Goal: Transaction & Acquisition: Purchase product/service

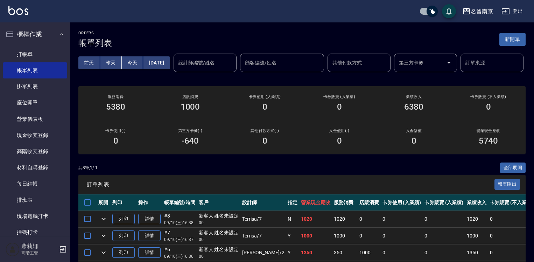
scroll to position [70, 0]
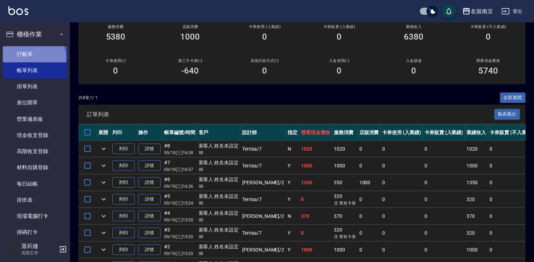
click at [33, 57] on link "打帳單" at bounding box center [35, 54] width 64 height 16
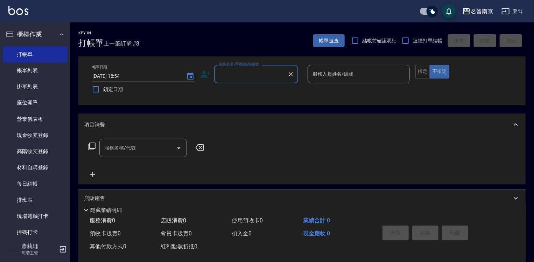
click at [243, 74] on input "顧客姓名/手機號碼/編號" at bounding box center [250, 74] width 67 height 12
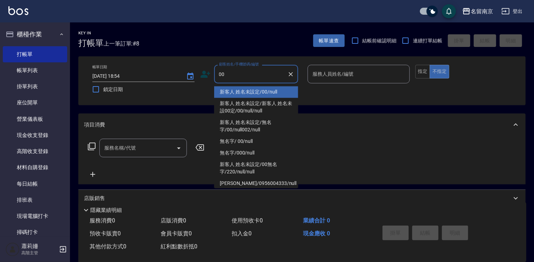
type input "新客人 姓名未設定/00/null"
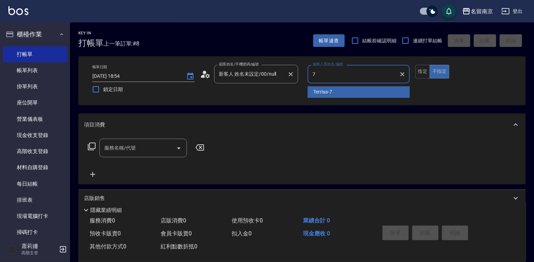
type input "Terrisa-7"
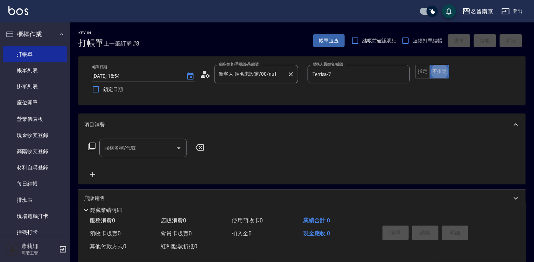
type button "false"
click at [124, 154] on div "服務名稱/代號" at bounding box center [142, 147] width 87 height 19
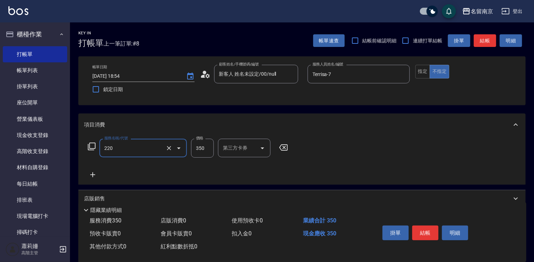
type input "洗髮(220)"
type input "Terrisa-7"
click at [95, 173] on icon at bounding box center [92, 174] width 17 height 8
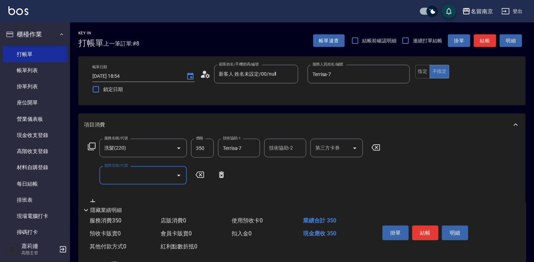
drag, startPoint x: 95, startPoint y: 173, endPoint x: 107, endPoint y: 173, distance: 11.9
click at [107, 173] on input "服務名稱/代號" at bounding box center [137, 175] width 71 height 12
type input "剪髮(301)"
click at [200, 175] on input "500" at bounding box center [202, 175] width 23 height 19
type input "650"
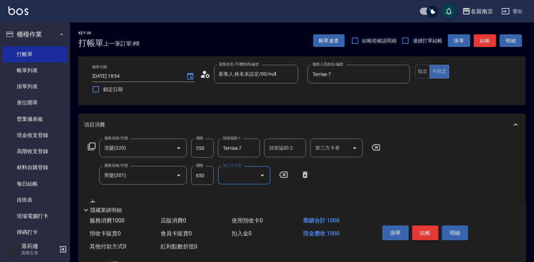
click at [436, 230] on button "結帳" at bounding box center [425, 232] width 26 height 15
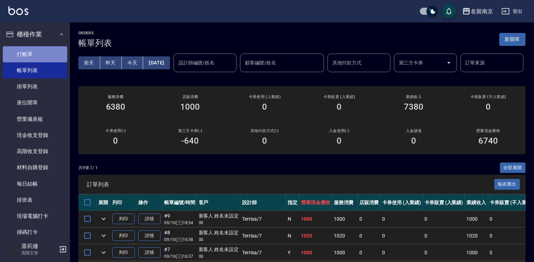
click at [38, 50] on link "打帳單" at bounding box center [35, 54] width 64 height 16
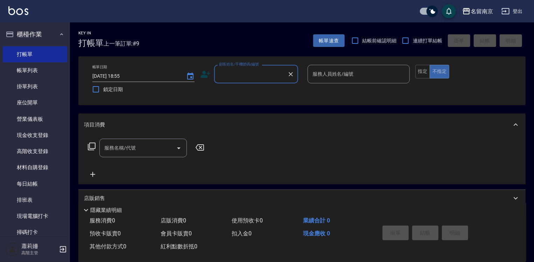
click at [240, 72] on input "顧客姓名/手機號碼/編號" at bounding box center [250, 74] width 67 height 12
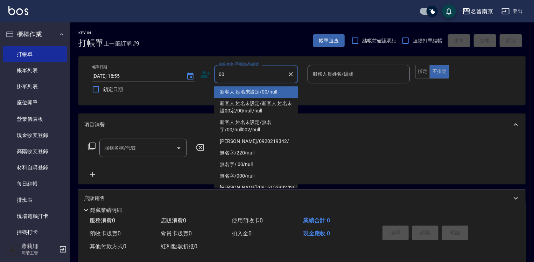
type input "新客人 姓名未設定/00/null"
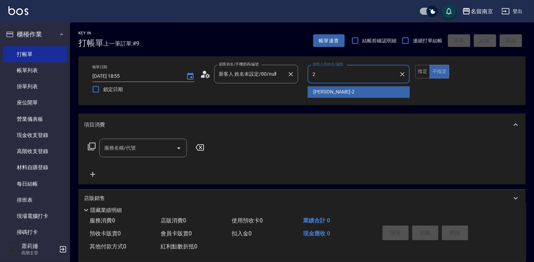
type input "[PERSON_NAME]-2"
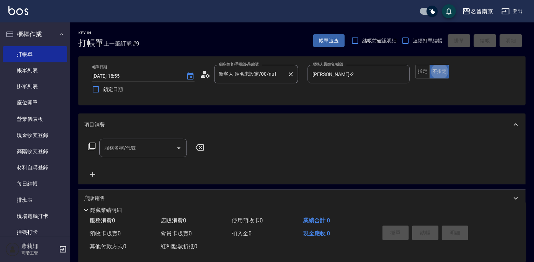
type button "false"
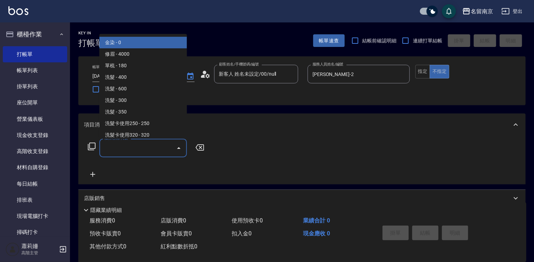
click at [119, 145] on input "服務名稱/代號" at bounding box center [137, 148] width 71 height 12
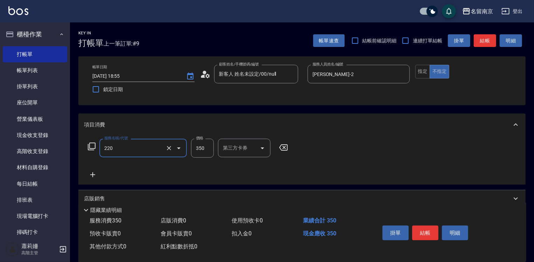
type input "洗髮(220)"
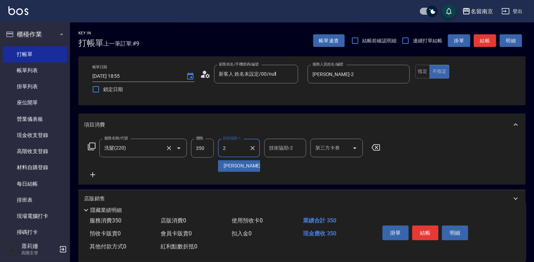
type input "[PERSON_NAME]-2"
click at [422, 229] on button "結帳" at bounding box center [425, 232] width 26 height 15
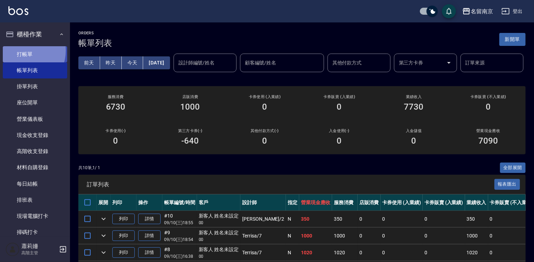
click at [22, 50] on link "打帳單" at bounding box center [35, 54] width 64 height 16
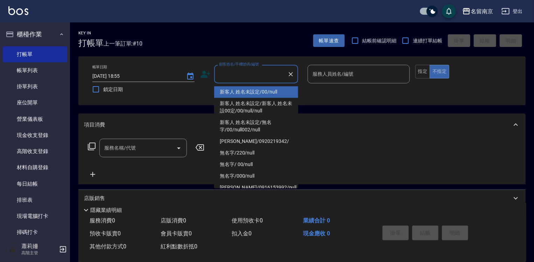
click at [258, 77] on input "顧客姓名/手機號碼/編號" at bounding box center [250, 74] width 67 height 12
type input "新客人 姓名未設定/00/null"
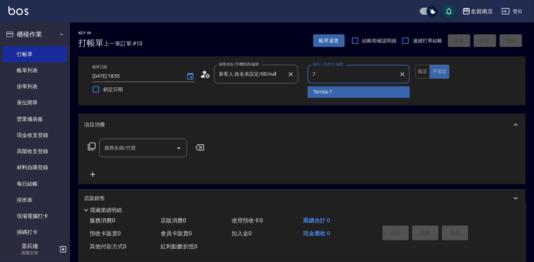
type input "Terrisa-7"
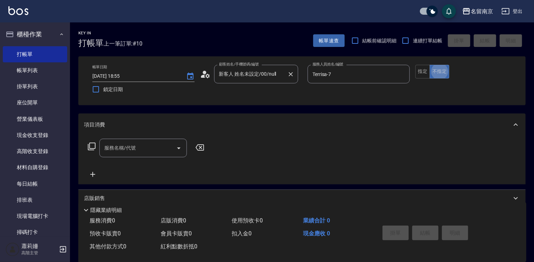
type button "false"
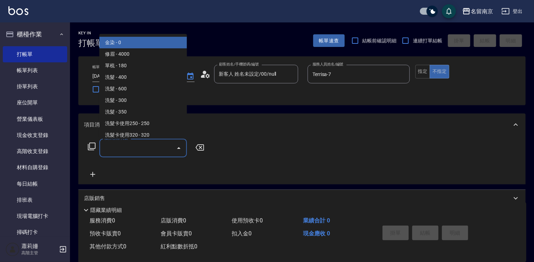
click at [128, 151] on input "服務名稱/代號" at bounding box center [137, 148] width 71 height 12
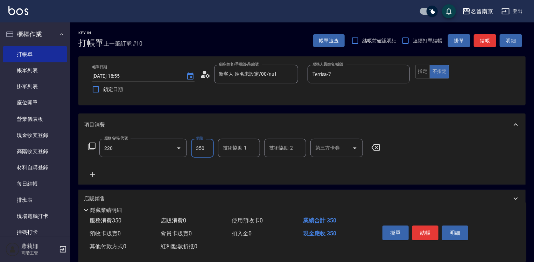
type input "洗髮(220)"
type input "Terrisa-7"
click at [91, 172] on icon at bounding box center [92, 174] width 17 height 8
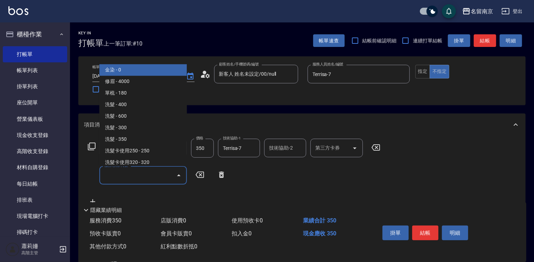
click at [120, 176] on input "服務名稱/代號" at bounding box center [137, 175] width 71 height 12
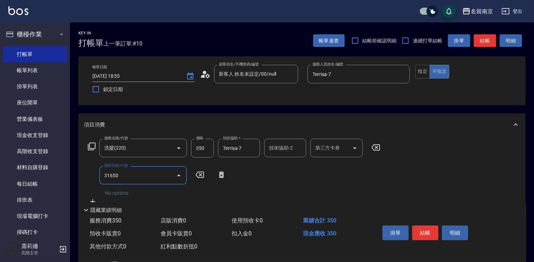
click at [111, 179] on input "31650" at bounding box center [137, 175] width 71 height 12
type input "剪髮(301)"
click at [204, 178] on input "500" at bounding box center [202, 175] width 23 height 19
click at [194, 173] on input "500" at bounding box center [202, 175] width 23 height 19
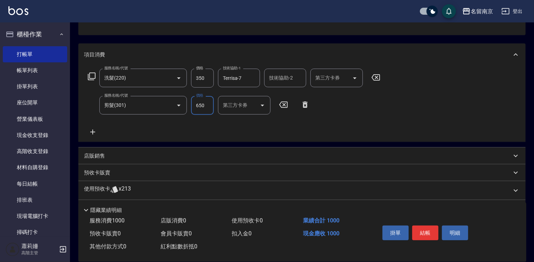
type input "650"
click at [93, 130] on icon at bounding box center [92, 132] width 17 height 8
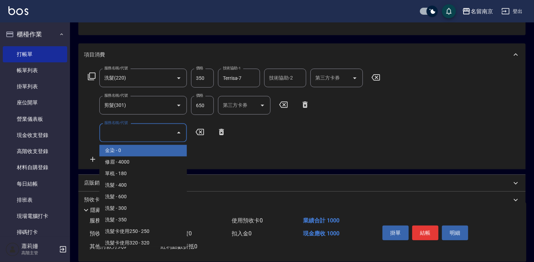
click at [126, 132] on input "服務名稱/代號" at bounding box center [137, 132] width 71 height 12
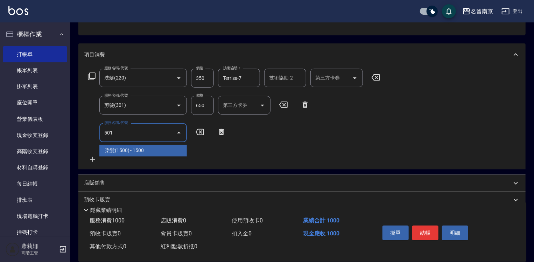
type input "501"
click at [218, 135] on icon at bounding box center [221, 132] width 17 height 8
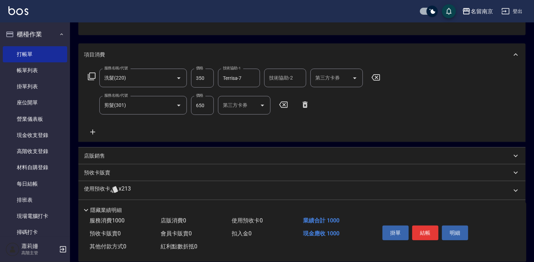
click at [92, 78] on icon at bounding box center [91, 76] width 8 height 8
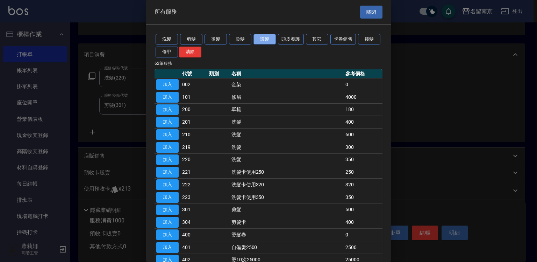
click at [262, 38] on button "護髮" at bounding box center [265, 39] width 22 height 11
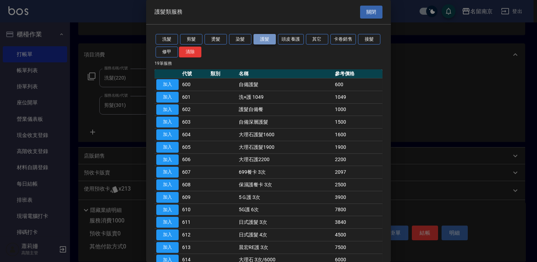
click at [266, 38] on button "護髮" at bounding box center [265, 39] width 22 height 11
click at [173, 109] on button "加入" at bounding box center [167, 109] width 22 height 11
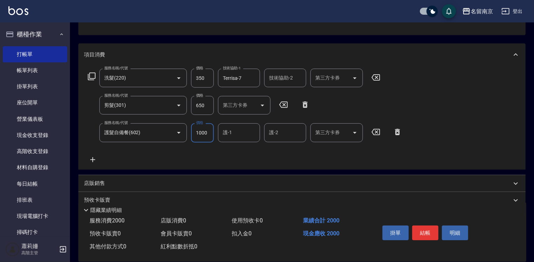
click at [209, 136] on input "1000" at bounding box center [202, 132] width 23 height 19
type input "1200"
type input "Terrisa-7"
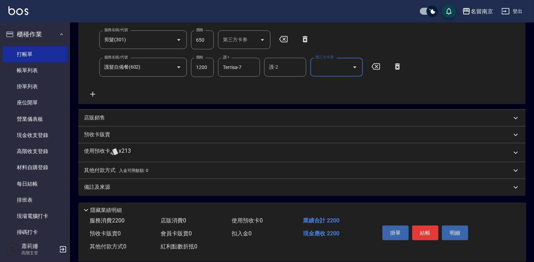
click at [90, 116] on p "店販銷售" at bounding box center [94, 117] width 21 height 7
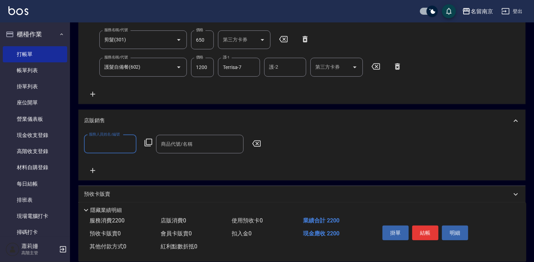
scroll to position [0, 0]
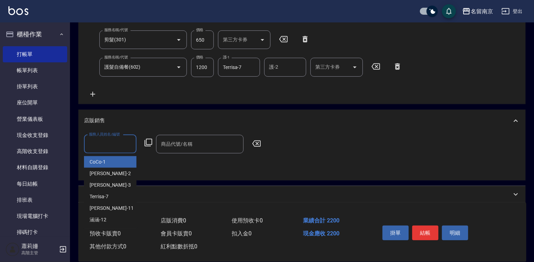
click at [107, 144] on input "服務人員姓名/編號" at bounding box center [110, 144] width 46 height 12
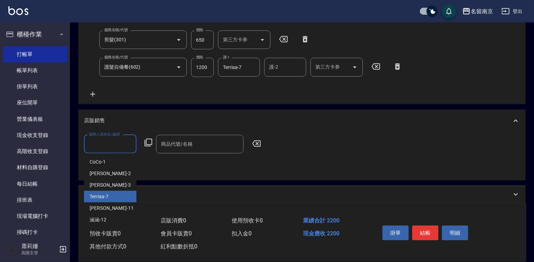
click at [127, 198] on div "Terrisa -7" at bounding box center [110, 197] width 52 height 12
type input "Terrisa-7"
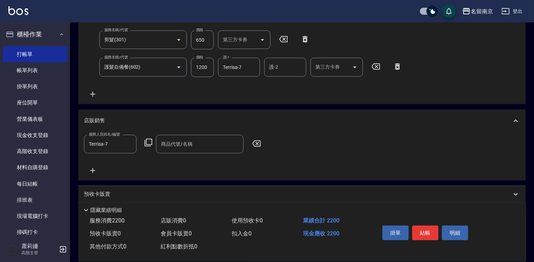
click at [150, 141] on icon at bounding box center [148, 142] width 8 height 8
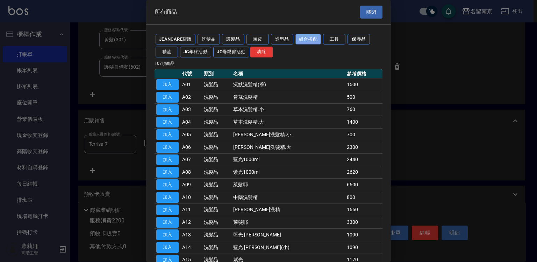
click at [306, 35] on button "組合搭配" at bounding box center [309, 39] width 26 height 11
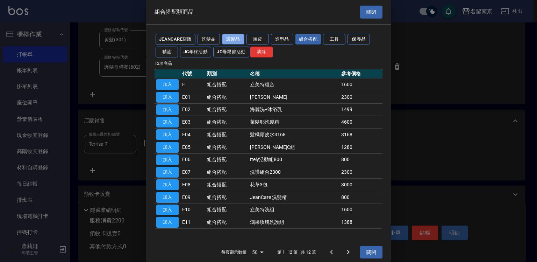
click at [232, 40] on button "護髮品" at bounding box center [233, 39] width 22 height 11
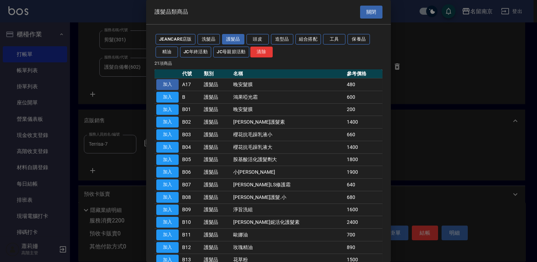
click at [174, 82] on button "加入" at bounding box center [167, 84] width 22 height 11
type input "晚安髮膜"
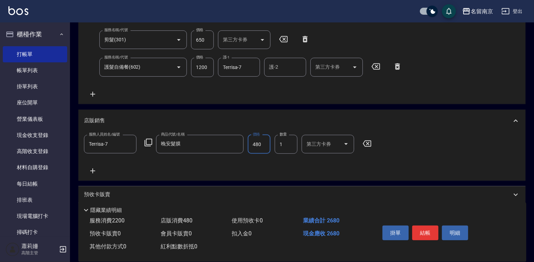
click at [263, 144] on input "480" at bounding box center [259, 144] width 23 height 19
type input "400"
click at [432, 232] on button "結帳" at bounding box center [425, 232] width 26 height 15
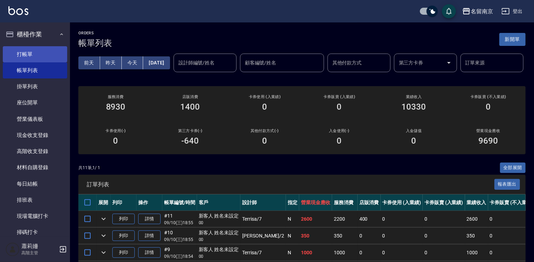
click at [40, 48] on link "打帳單" at bounding box center [35, 54] width 64 height 16
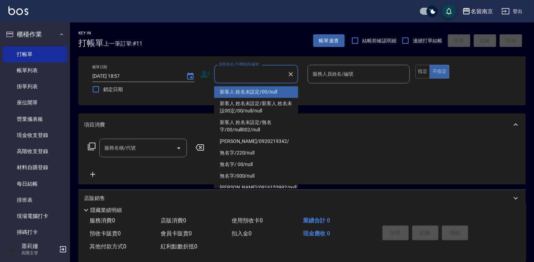
click at [227, 74] on input "顧客姓名/手機號碼/編號" at bounding box center [250, 74] width 67 height 12
type input "新客人 姓名未設定/00/null"
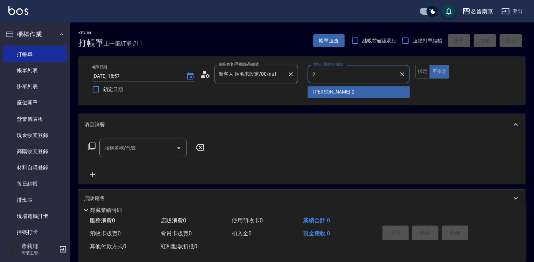
type input "[PERSON_NAME]-2"
type button "false"
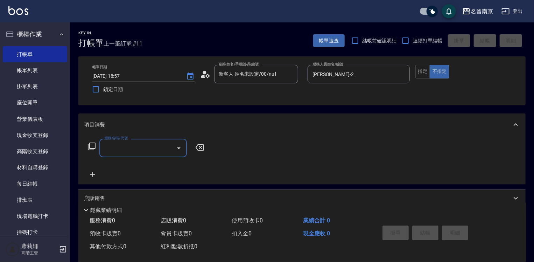
click at [119, 149] on input "服務名稱/代號" at bounding box center [137, 148] width 71 height 12
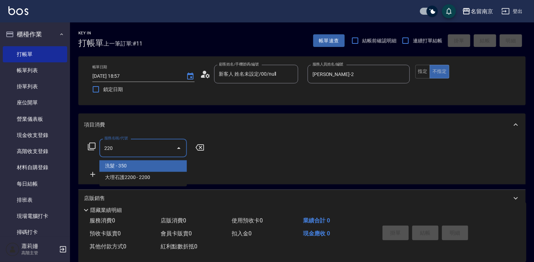
type input "洗髮(220)"
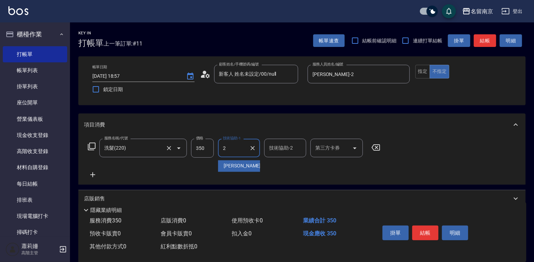
type input "[PERSON_NAME]-2"
click at [420, 233] on button "結帳" at bounding box center [425, 232] width 26 height 15
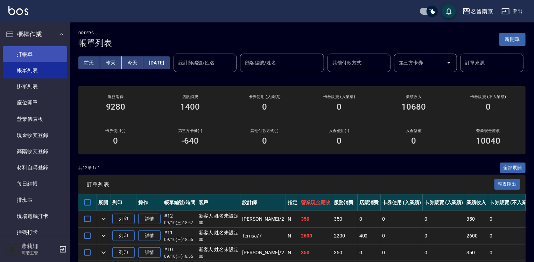
click at [24, 51] on link "打帳單" at bounding box center [35, 54] width 64 height 16
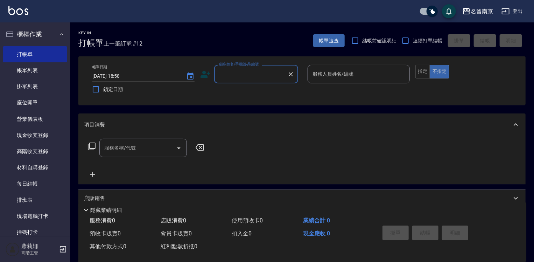
click at [264, 81] on div "顧客姓名/手機號碼/編號" at bounding box center [256, 74] width 84 height 19
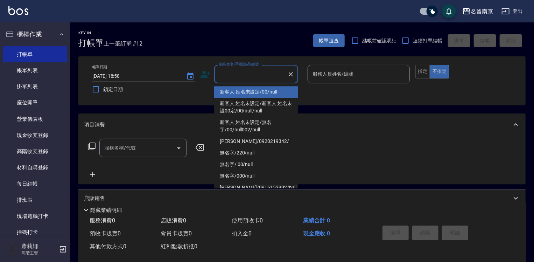
click at [242, 89] on li "新客人 姓名未設定/00/null" at bounding box center [256, 92] width 84 height 12
type input "新客人 姓名未設定/00/null"
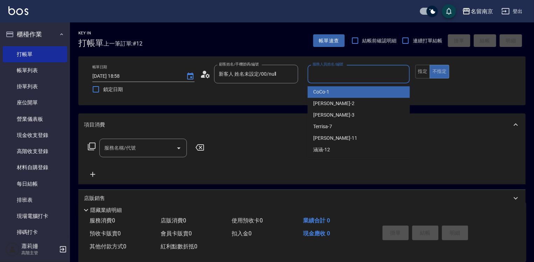
click at [347, 73] on input "服務人員姓名/編號" at bounding box center [359, 74] width 96 height 12
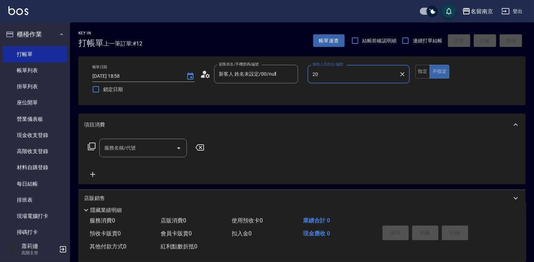
type input "0"
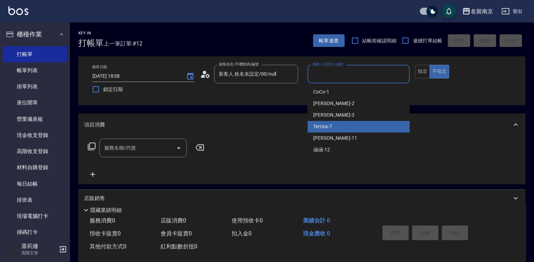
click at [333, 127] on div "Terrisa -7" at bounding box center [358, 127] width 102 height 12
type input "Terrisa-7"
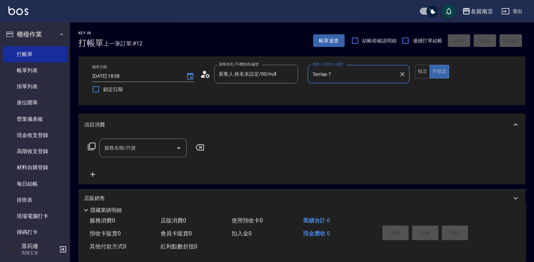
click at [120, 146] on input "服務名稱/代號" at bounding box center [137, 148] width 71 height 12
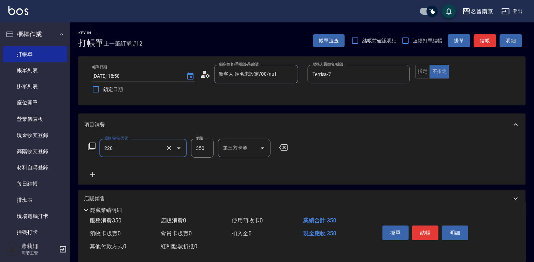
type input "洗髮(220)"
type input "Terrisa-7"
click at [429, 228] on button "結帳" at bounding box center [425, 232] width 26 height 15
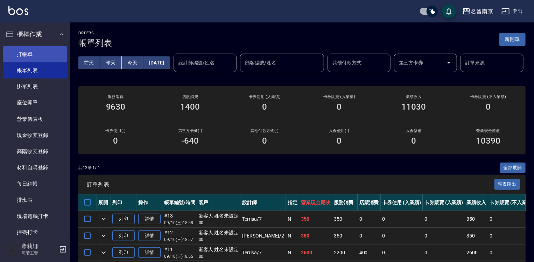
click at [31, 50] on link "打帳單" at bounding box center [35, 54] width 64 height 16
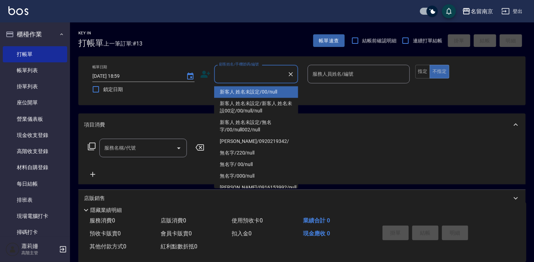
click at [247, 72] on input "顧客姓名/手機號碼/編號" at bounding box center [250, 74] width 67 height 12
type input "新客人 姓名未設定/00/null"
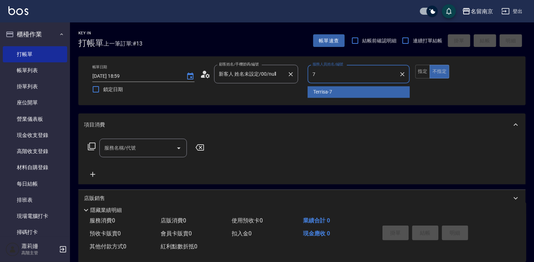
type input "Terrisa-7"
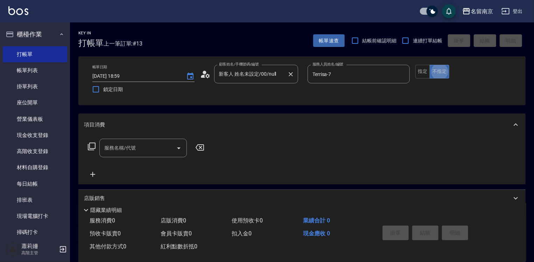
type button "false"
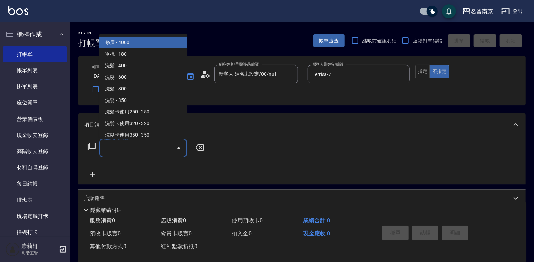
click at [158, 152] on input "服務名稱/代號" at bounding box center [137, 148] width 71 height 12
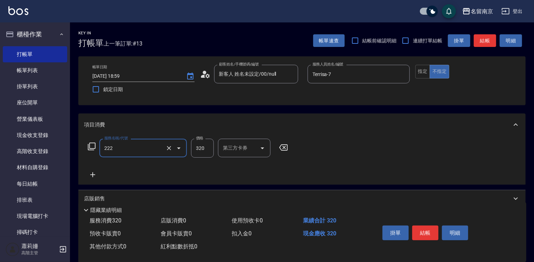
type input "洗髮卡使用320(222)"
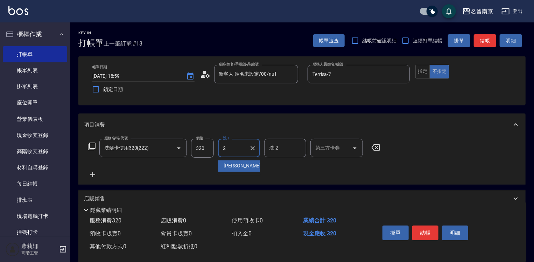
type input "[PERSON_NAME]-2"
click at [330, 147] on input "第三方卡券" at bounding box center [331, 148] width 36 height 12
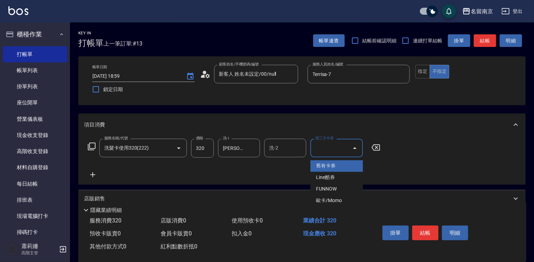
click at [331, 164] on span "舊有卡券" at bounding box center [336, 166] width 52 height 12
type input "舊有卡券"
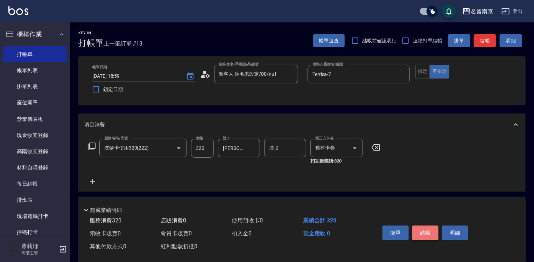
click at [418, 229] on button "結帳" at bounding box center [425, 232] width 26 height 15
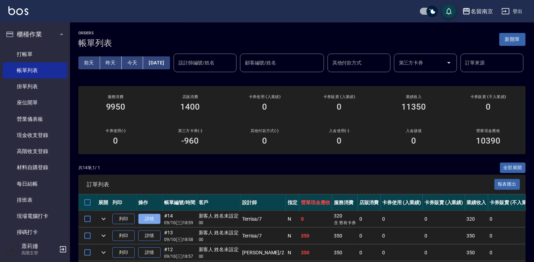
click at [143, 224] on link "詳情" at bounding box center [149, 218] width 22 height 11
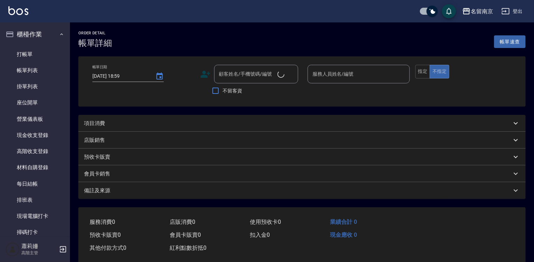
type input "Terrisa-7"
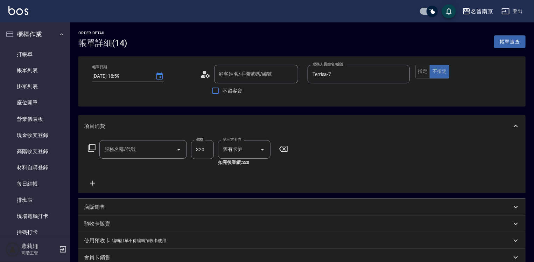
type input "新客人 姓名未設定/00/null"
type input "洗髮卡使用320(222)"
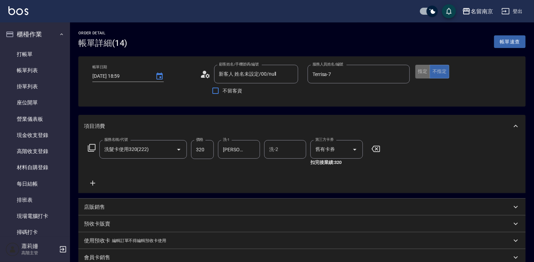
click at [421, 68] on button "指定" at bounding box center [422, 72] width 15 height 14
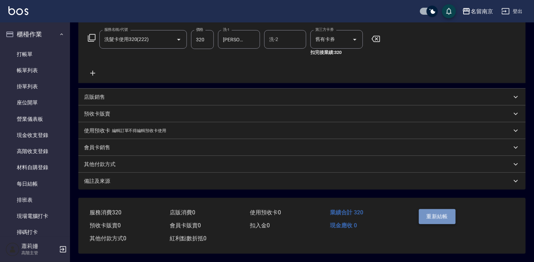
click at [446, 218] on button "重新結帳" at bounding box center [437, 216] width 37 height 15
